Goal: Information Seeking & Learning: Check status

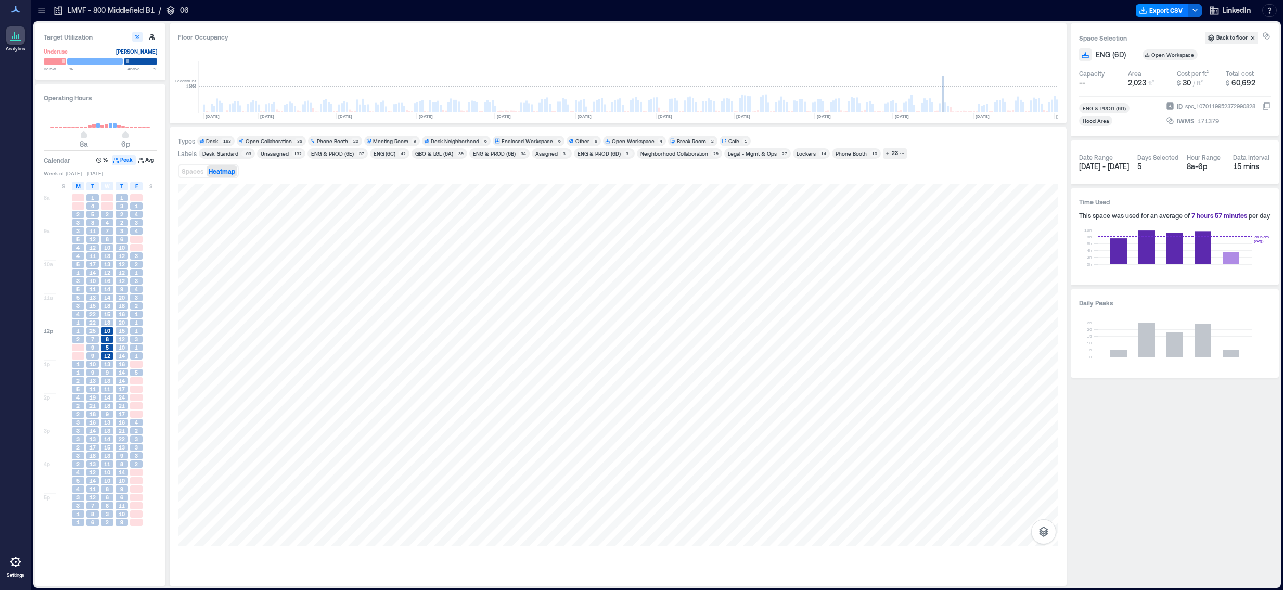
scroll to position [0, 2565]
click at [91, 332] on span "25" at bounding box center [92, 330] width 6 height 7
click at [93, 313] on span "22" at bounding box center [92, 313] width 6 height 7
click at [92, 407] on span "21" at bounding box center [92, 405] width 6 height 7
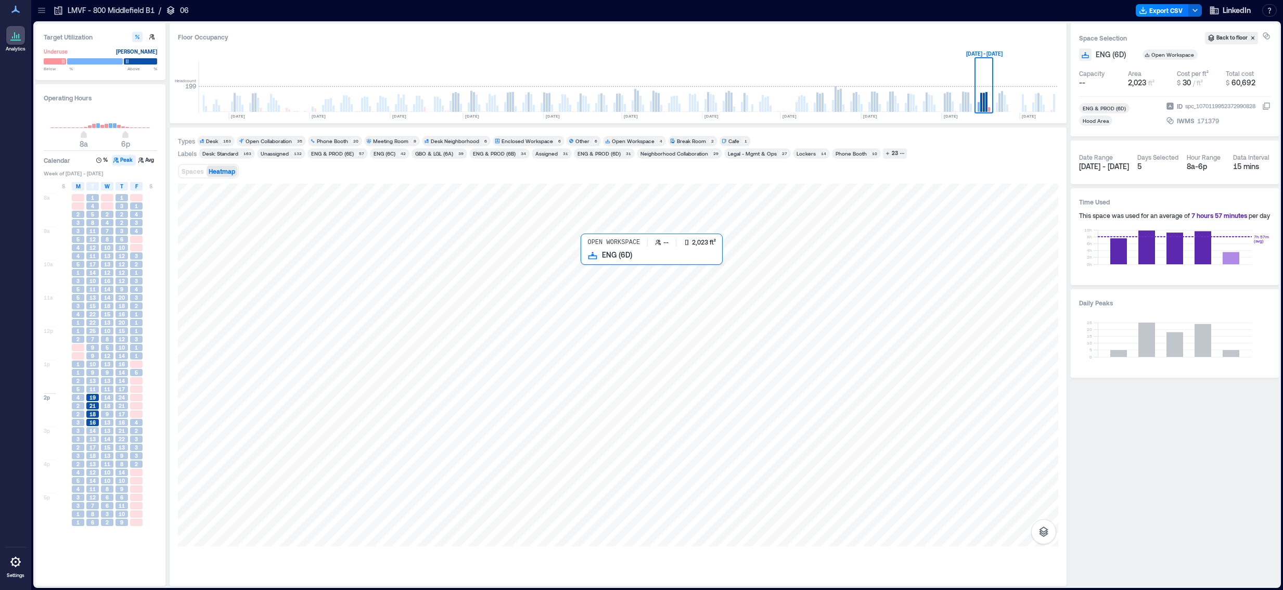
click at [784, 262] on div at bounding box center [618, 365] width 880 height 363
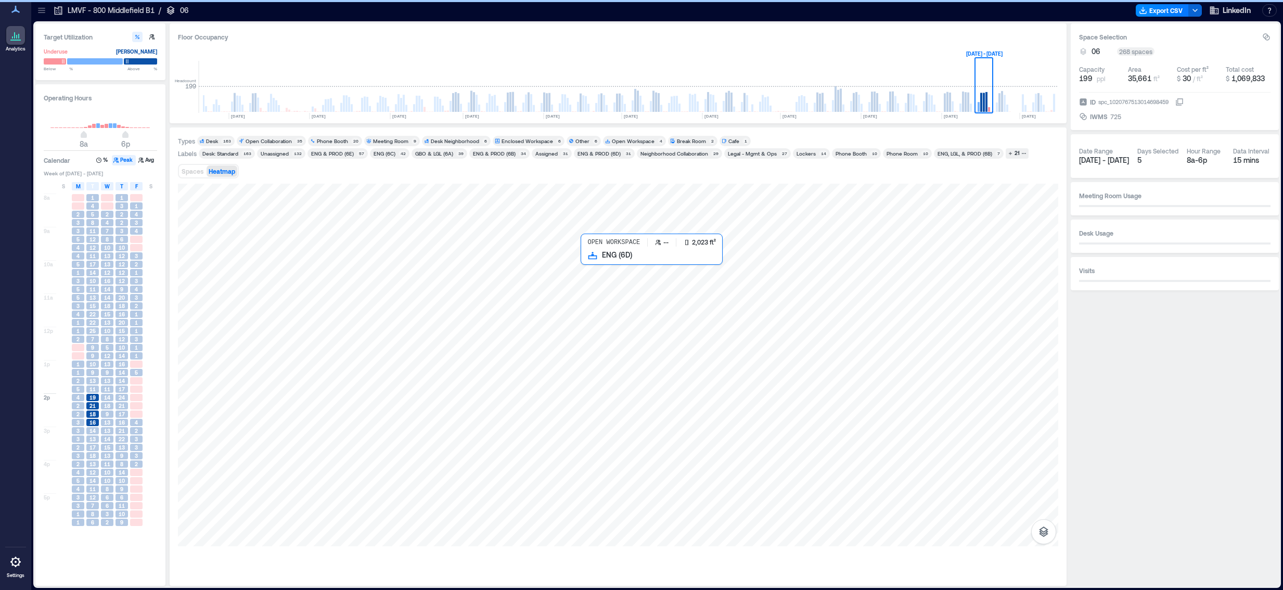
click at [623, 286] on div at bounding box center [618, 365] width 880 height 363
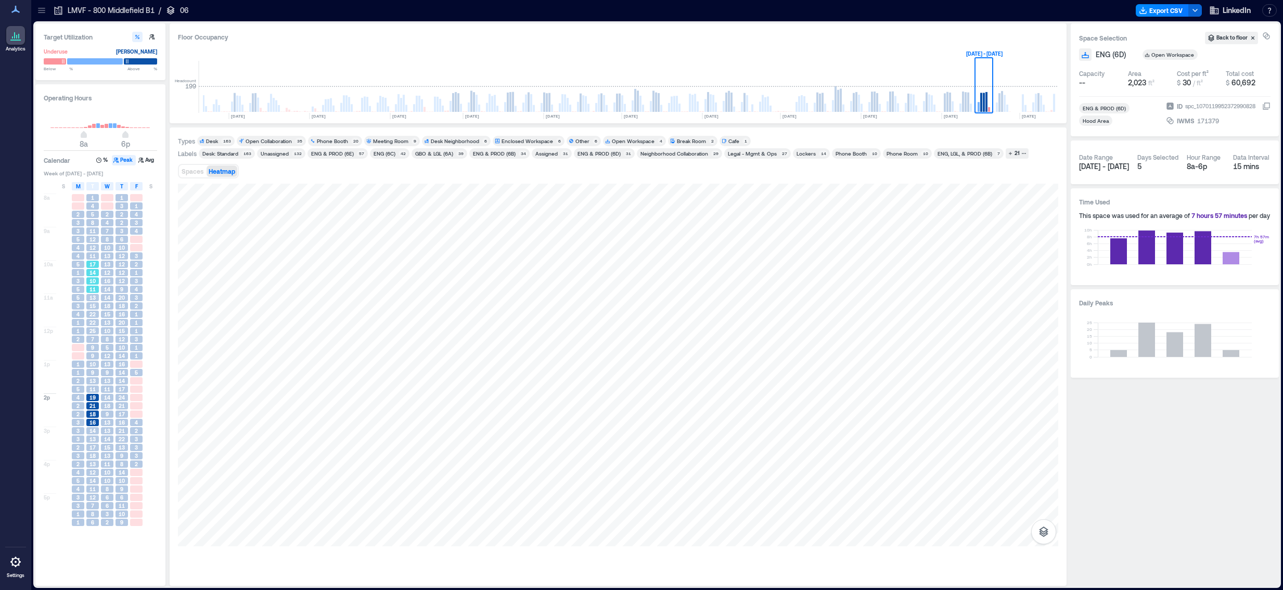
click at [91, 272] on span "14" at bounding box center [92, 272] width 6 height 7
click at [101, 161] on icon "button" at bounding box center [98, 160] width 5 height 5
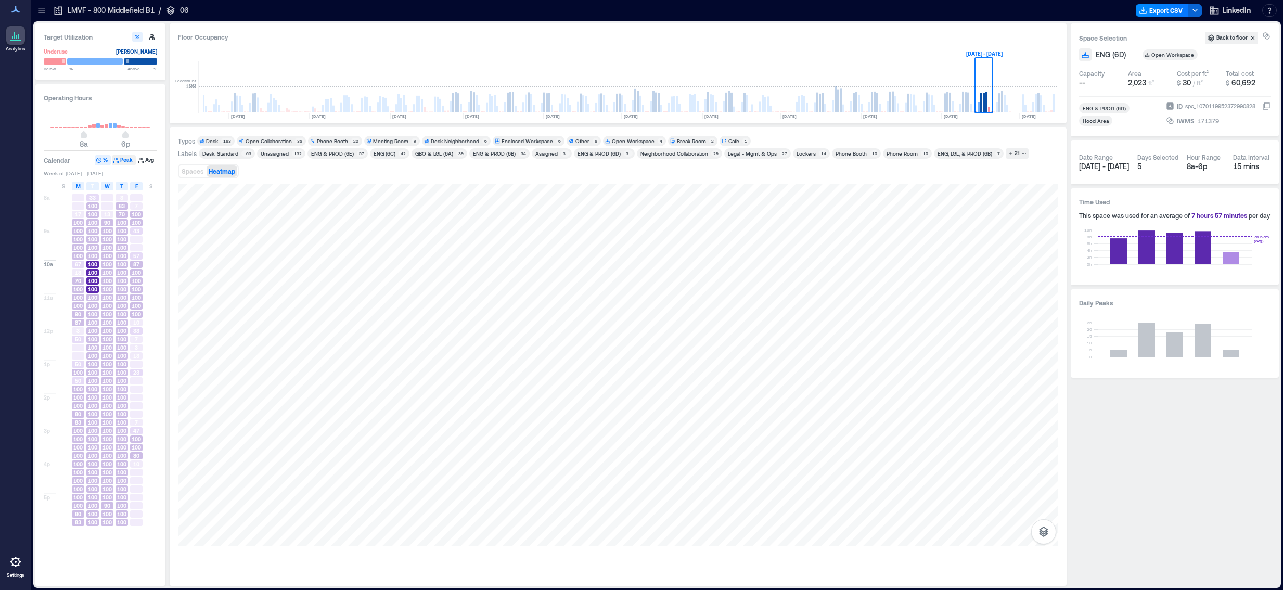
click at [123, 159] on button "Peak" at bounding box center [124, 160] width 24 height 10
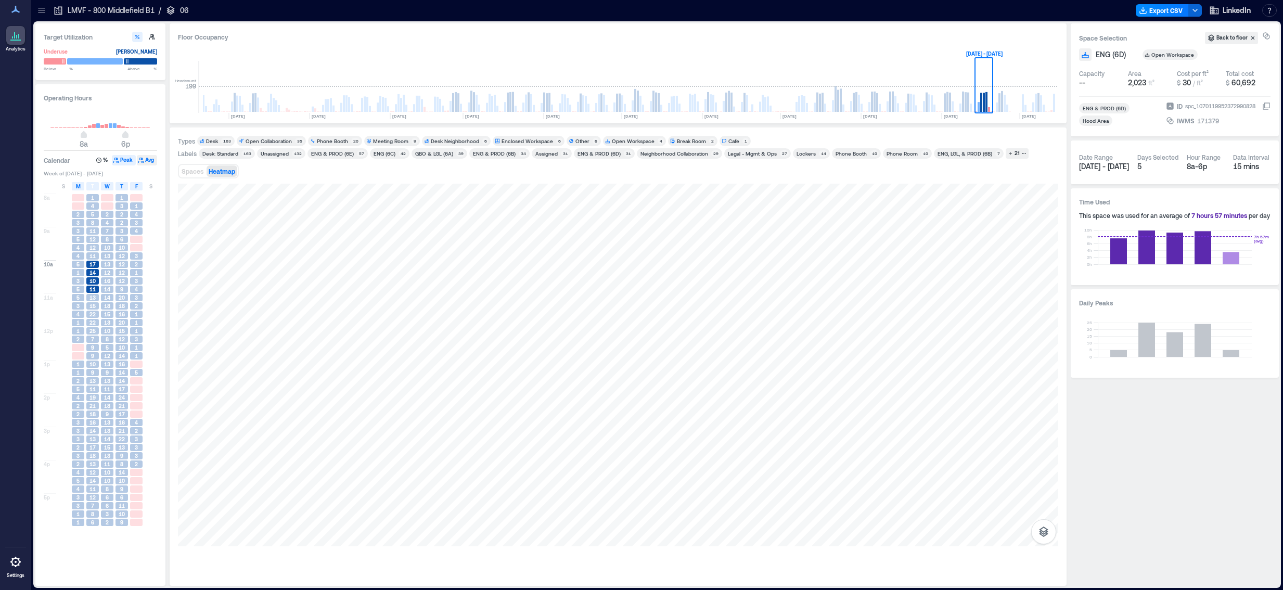
click at [147, 163] on button "Avg" at bounding box center [147, 160] width 20 height 10
click at [125, 160] on button "Peak" at bounding box center [124, 160] width 24 height 10
click at [140, 160] on icon "button" at bounding box center [140, 160] width 5 height 5
click at [125, 161] on button "Peak" at bounding box center [124, 160] width 24 height 10
click at [93, 318] on span "22" at bounding box center [92, 313] width 6 height 7
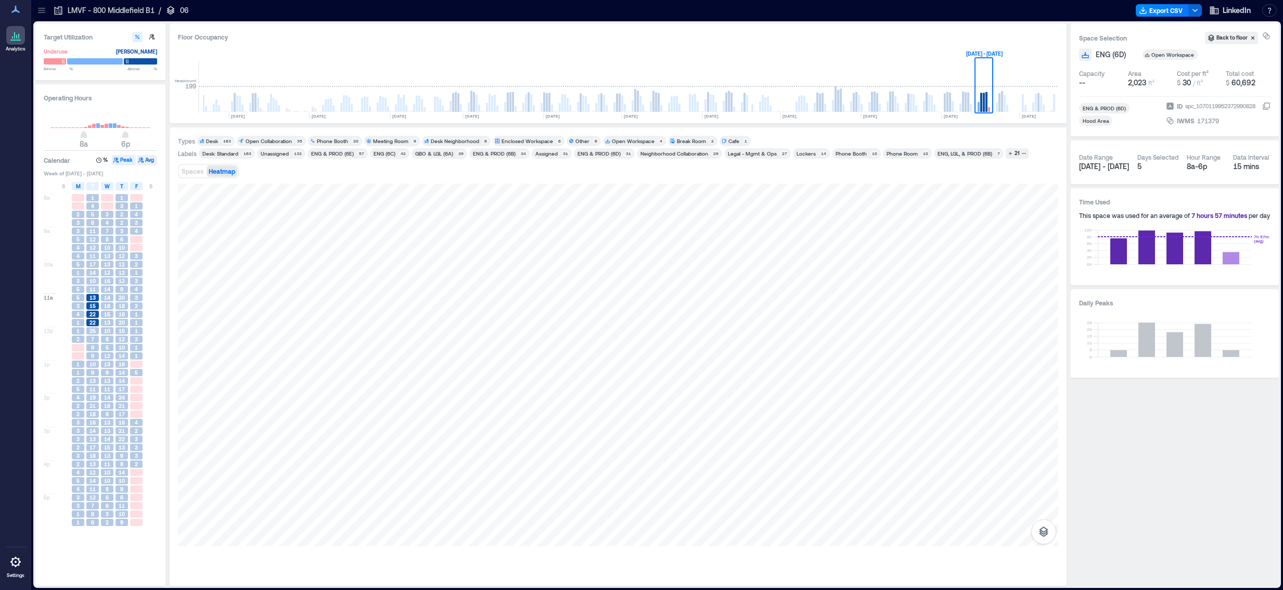
click at [147, 160] on button "Avg" at bounding box center [147, 160] width 20 height 10
click at [95, 417] on span "13" at bounding box center [92, 413] width 6 height 7
click at [121, 161] on button "Peak" at bounding box center [124, 160] width 24 height 10
click at [94, 317] on span "22" at bounding box center [92, 313] width 6 height 7
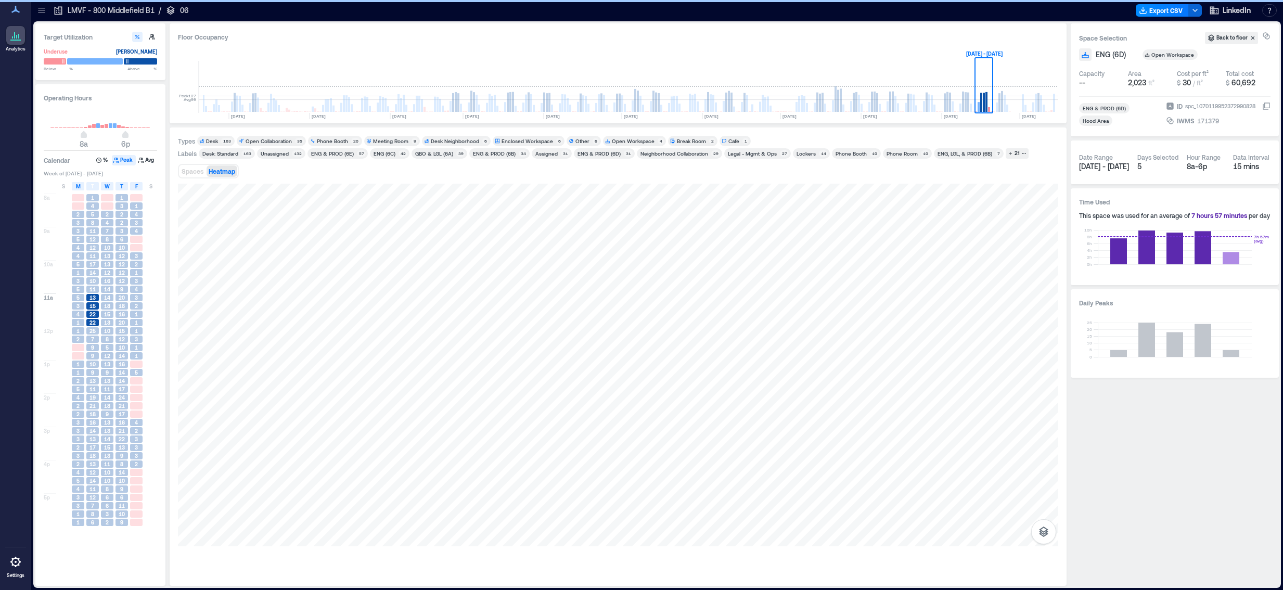
click at [964, 106] on rect at bounding box center [965, 102] width 2 height 20
click at [971, 101] on rect at bounding box center [965, 87] width 18 height 52
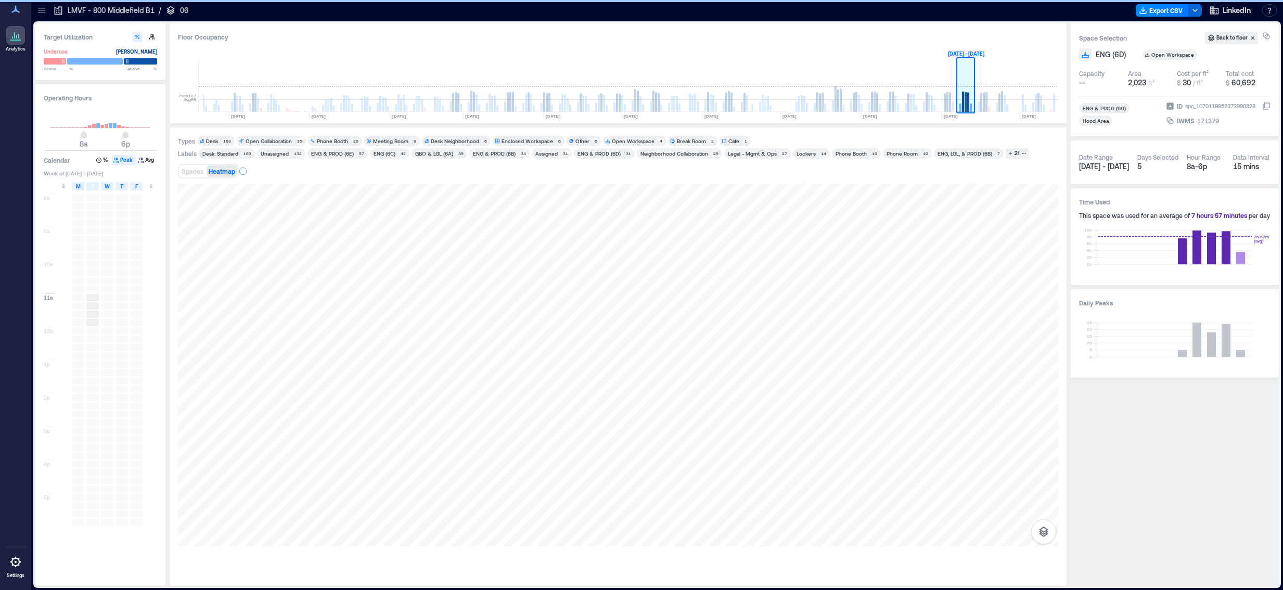
click at [963, 101] on rect at bounding box center [963, 102] width 2 height 20
click at [119, 443] on div at bounding box center [121, 438] width 12 height 7
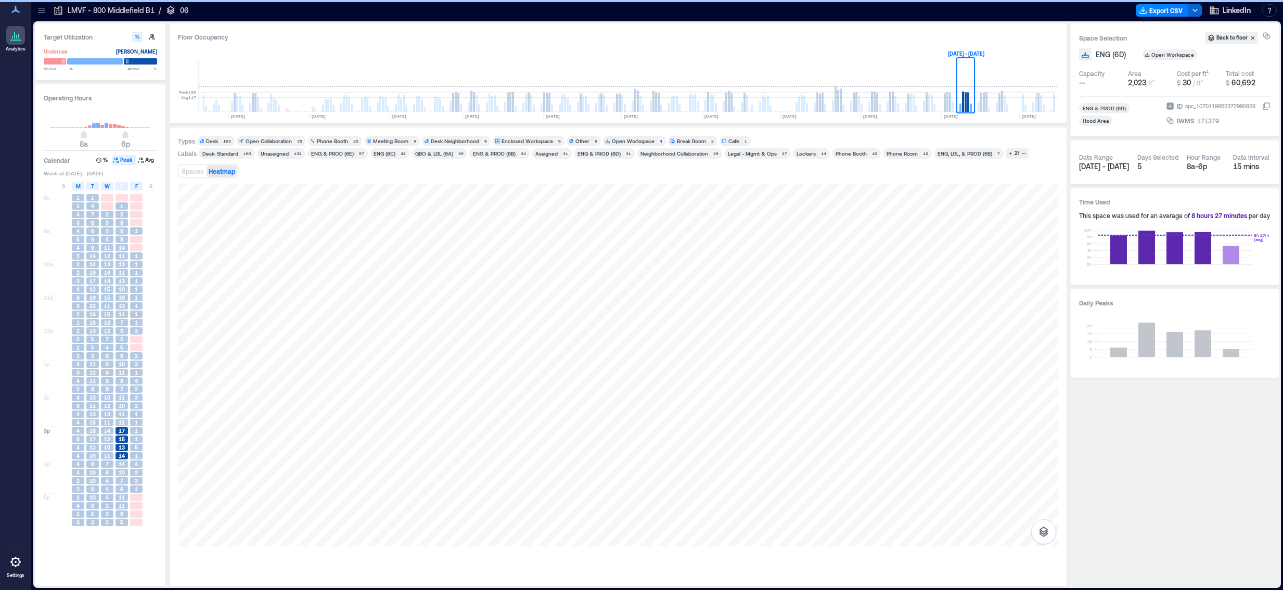
click at [987, 101] on rect at bounding box center [986, 102] width 2 height 20
click at [983, 101] on rect at bounding box center [983, 102] width 2 height 19
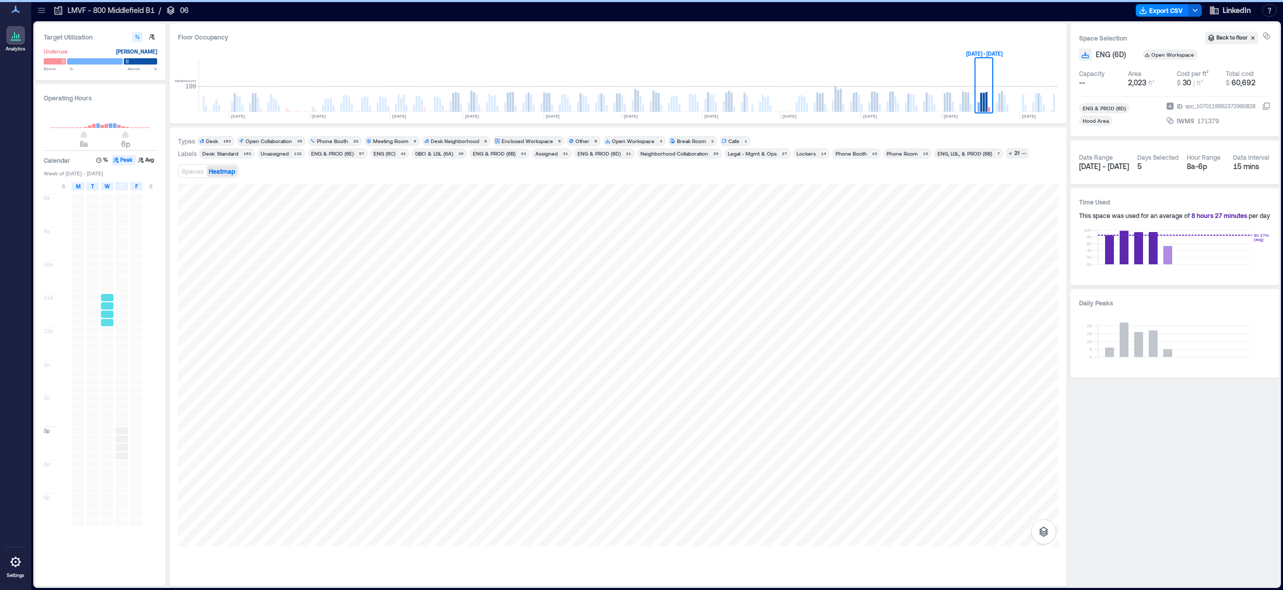
click at [108, 313] on div at bounding box center [107, 313] width 12 height 7
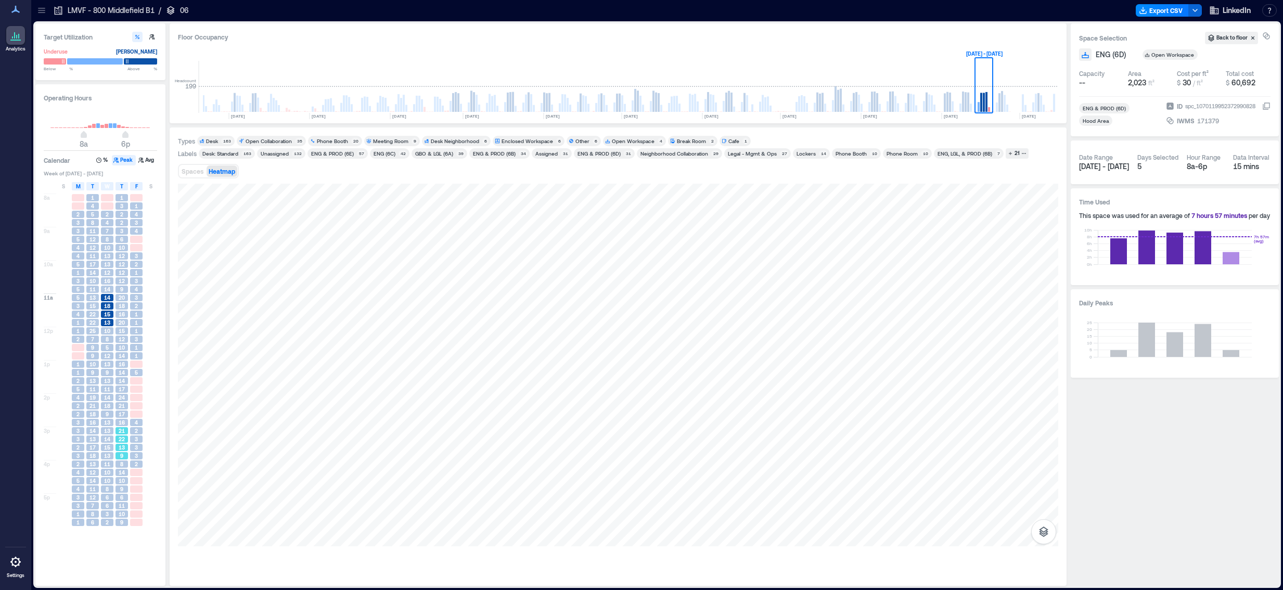
click at [120, 439] on span "22" at bounding box center [122, 438] width 6 height 7
